Goal: Task Accomplishment & Management: Use online tool/utility

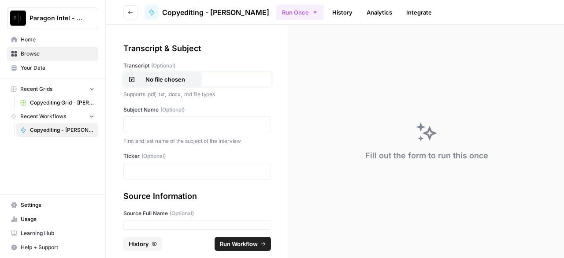
click at [155, 83] on p "No file chosen" at bounding box center [165, 79] width 56 height 9
click at [181, 127] on p at bounding box center [197, 124] width 136 height 9
click at [161, 120] on p at bounding box center [197, 124] width 136 height 9
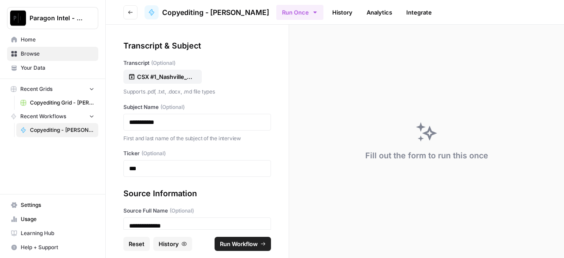
scroll to position [136, 0]
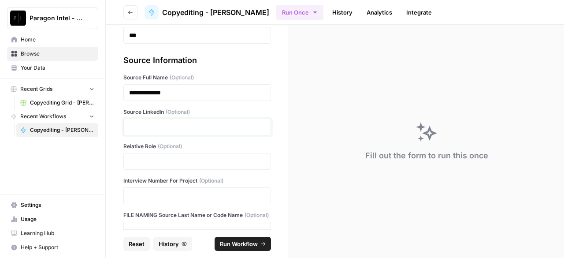
click at [186, 126] on p at bounding box center [197, 127] width 136 height 9
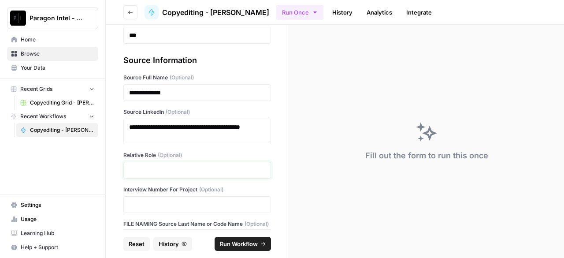
click at [189, 169] on p at bounding box center [197, 170] width 136 height 9
click at [244, 169] on p at bounding box center [197, 170] width 136 height 9
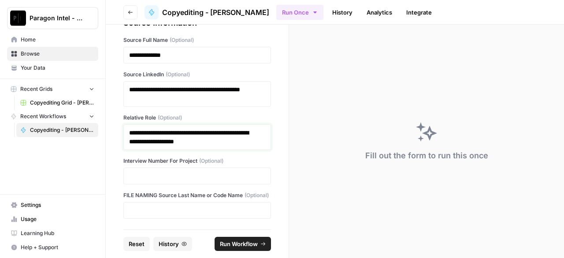
scroll to position [180, 0]
click at [168, 172] on p at bounding box center [197, 176] width 136 height 9
click at [173, 212] on p at bounding box center [197, 210] width 136 height 9
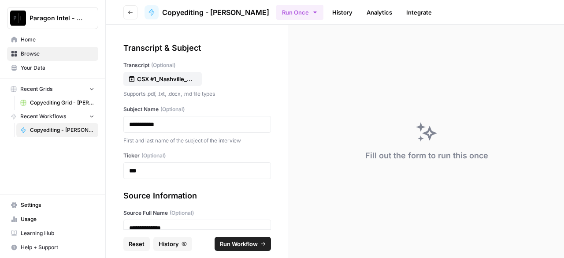
scroll to position [0, 0]
click at [237, 243] on span "Run Workflow" at bounding box center [239, 243] width 38 height 9
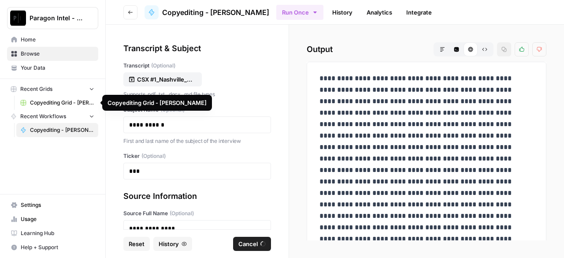
click at [34, 101] on span "Copyediting Grid - [PERSON_NAME]" at bounding box center [62, 103] width 64 height 8
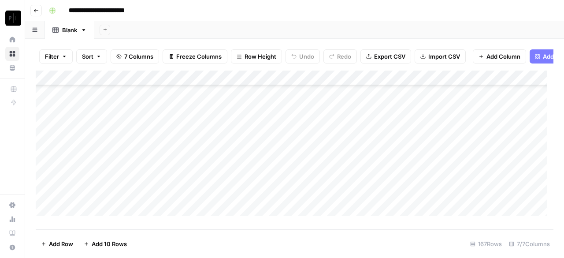
scroll to position [2388, 0]
